Goal: Task Accomplishment & Management: Manage account settings

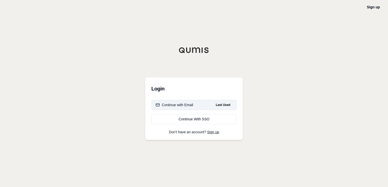
click at [194, 106] on button "Continue with Email Last Used" at bounding box center [193, 105] width 85 height 10
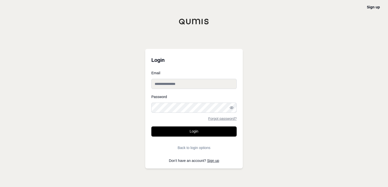
type input "**********"
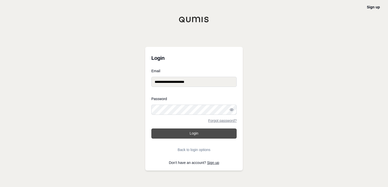
click at [175, 133] on button "Login" at bounding box center [193, 134] width 85 height 10
